Goal: Check status: Check status

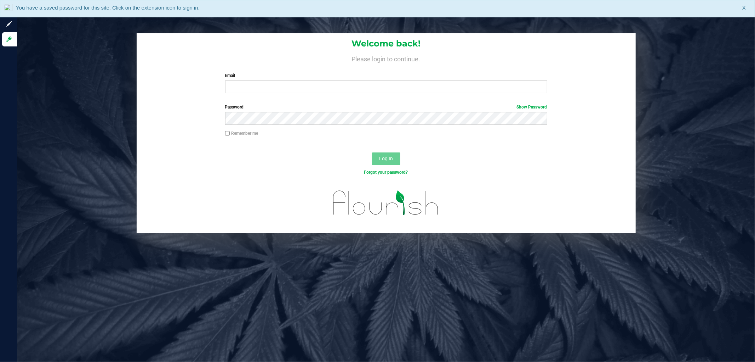
click at [748, 8] on div "You have a saved password for this site. Click on the extension icon to sign in…" at bounding box center [377, 8] width 755 height 17
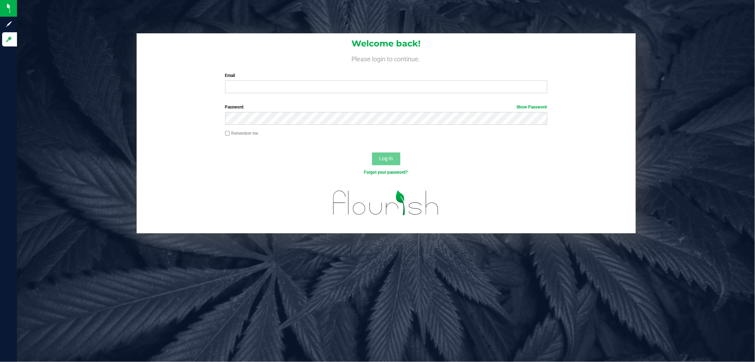
click at [744, 7] on div "Welcome back! Please login to continue. Email Required Please format your email…" at bounding box center [386, 181] width 738 height 362
click at [477, 84] on input "Email" at bounding box center [386, 86] width 322 height 13
type input "[EMAIL_ADDRESS][DOMAIN_NAME]"
click at [372, 152] on button "Log In" at bounding box center [386, 158] width 28 height 13
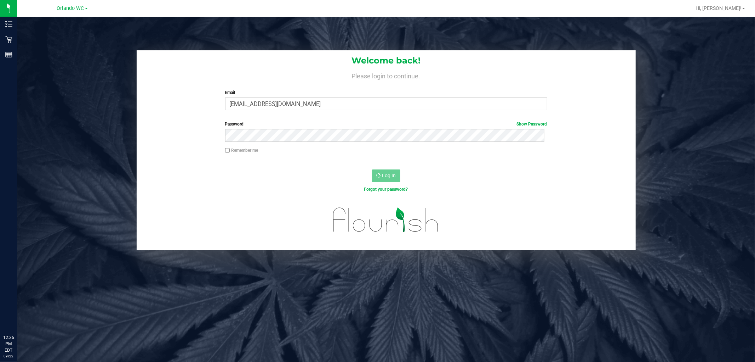
click at [66, 11] on div "Orlando WC" at bounding box center [72, 8] width 31 height 8
click at [62, 6] on span "Orlando WC" at bounding box center [70, 8] width 27 height 6
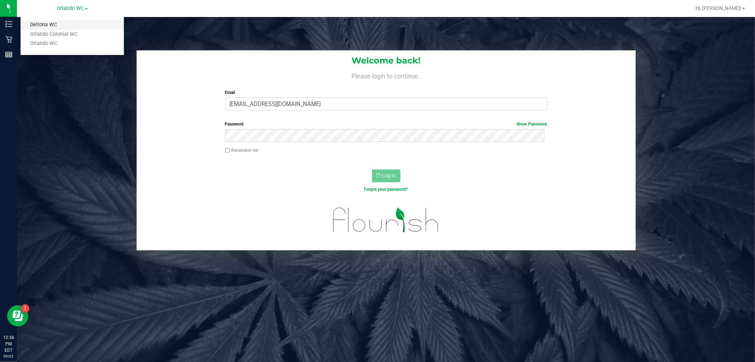
click at [45, 24] on link "Deltona WC" at bounding box center [72, 25] width 103 height 10
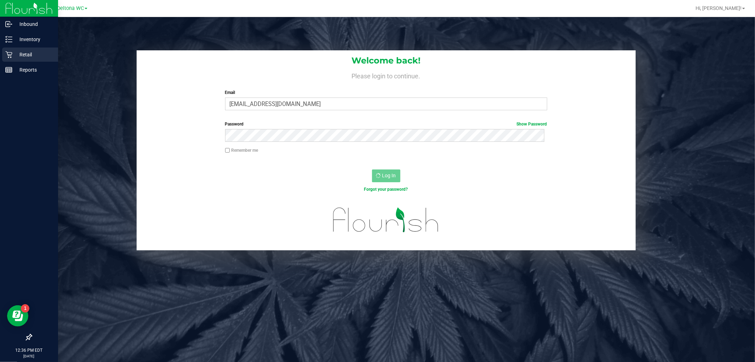
click at [12, 51] on icon at bounding box center [8, 54] width 7 height 7
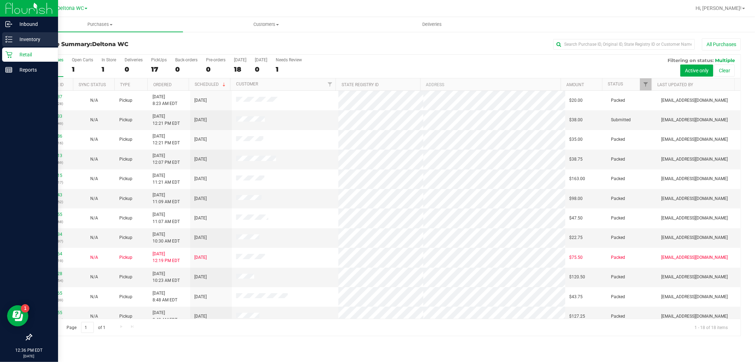
click at [8, 40] on icon at bounding box center [8, 39] width 7 height 7
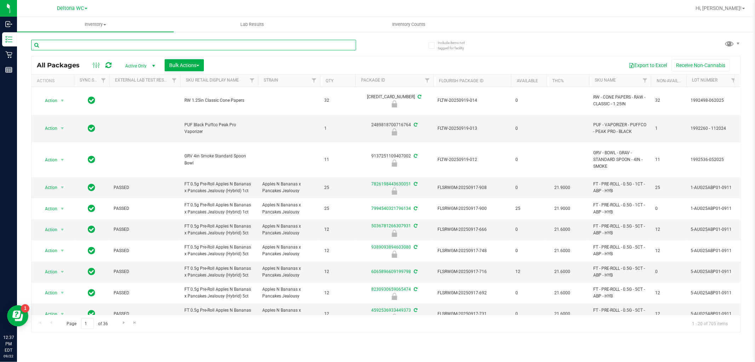
click at [79, 46] on input "text" at bounding box center [193, 45] width 325 height 11
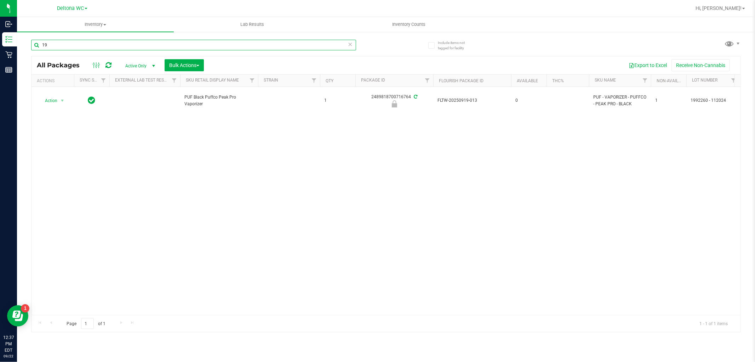
type input "1"
type input "1992536-052025"
